Goal: Task Accomplishment & Management: Use online tool/utility

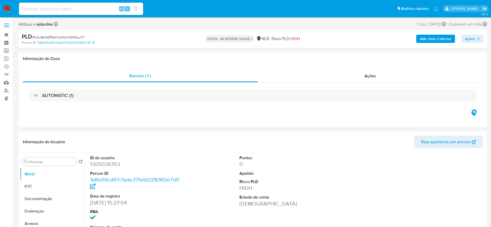
select select "10"
click at [8, 57] on link "Operações em massa" at bounding box center [31, 59] width 62 height 8
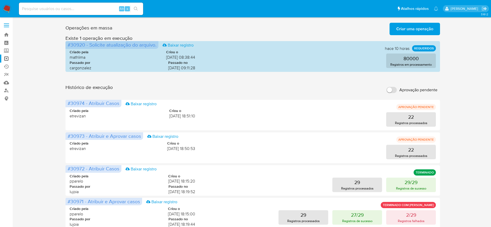
drag, startPoint x: 44, startPoint y: 74, endPoint x: 51, endPoint y: 76, distance: 6.5
click at [44, 74] on div "Operações em massa Criar uma operação Só pode haver no máximo 5 recursos colado…" at bounding box center [253, 231] width 468 height 421
click at [426, 31] on span "Criar uma operação" at bounding box center [414, 28] width 37 height 11
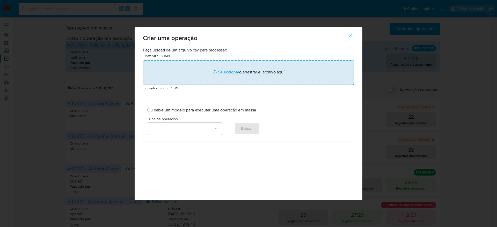
click at [240, 67] on input "file" at bounding box center [248, 72] width 211 height 25
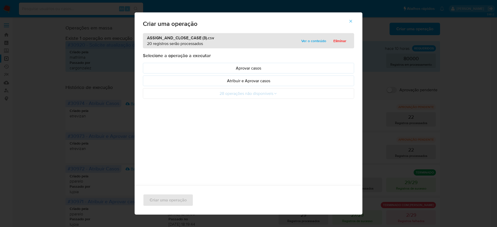
click at [302, 41] on span "Ver o conteúdo" at bounding box center [313, 40] width 25 height 7
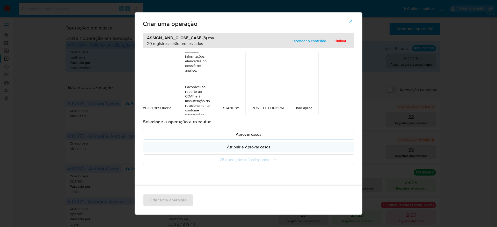
scroll to position [1087, 34]
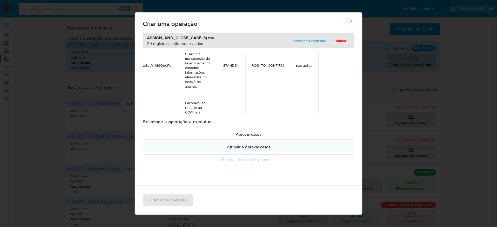
click at [259, 144] on p "Atribuir e Aprovar casos" at bounding box center [248, 147] width 202 height 6
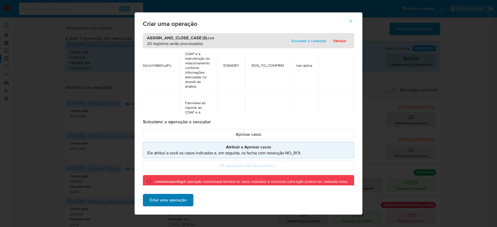
click at [170, 198] on span "Criar uma operação" at bounding box center [168, 200] width 37 height 11
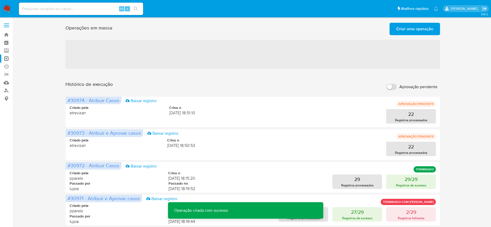
click at [414, 25] on span "Criar uma operação" at bounding box center [414, 28] width 37 height 11
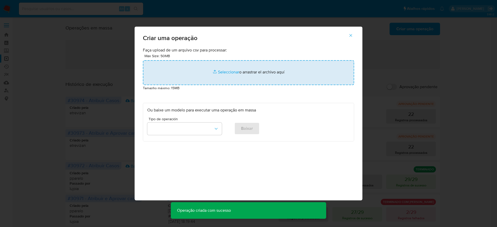
click at [218, 79] on input "file" at bounding box center [248, 72] width 211 height 25
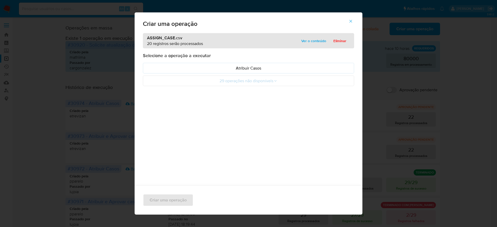
click at [311, 40] on span "Ver o conteúdo" at bounding box center [313, 40] width 25 height 7
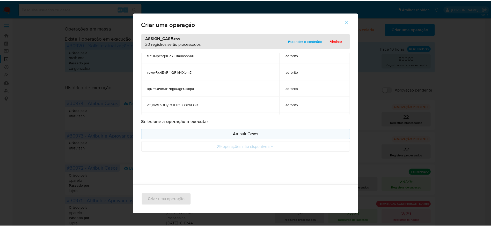
scroll to position [272, 0]
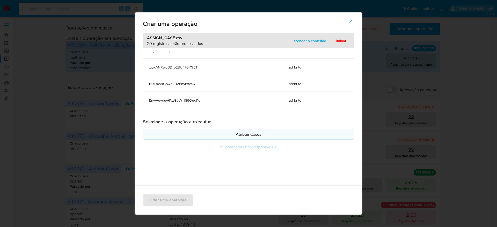
click at [261, 134] on p "Atribuir Casos" at bounding box center [248, 134] width 202 height 6
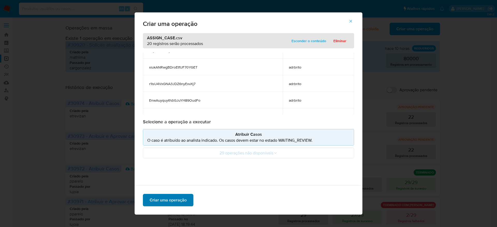
click at [175, 198] on span "Criar uma operação" at bounding box center [168, 200] width 37 height 11
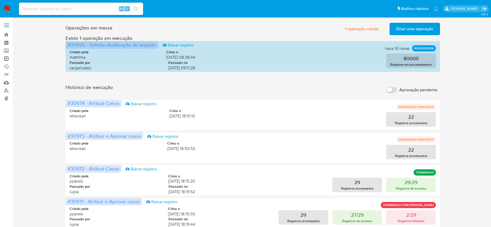
click at [8, 58] on link "Operações em massa" at bounding box center [31, 59] width 62 height 8
